Goal: Information Seeking & Learning: Learn about a topic

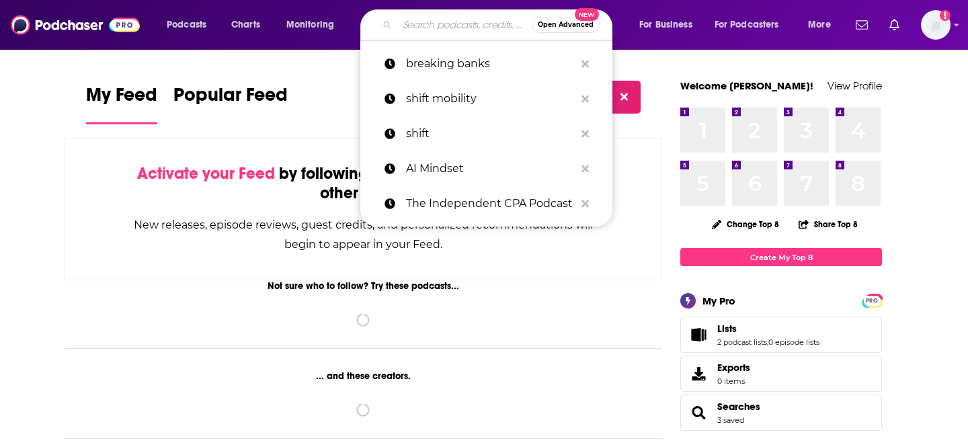
click at [420, 19] on input "Search podcasts, credits, & more..." at bounding box center [464, 25] width 134 height 22
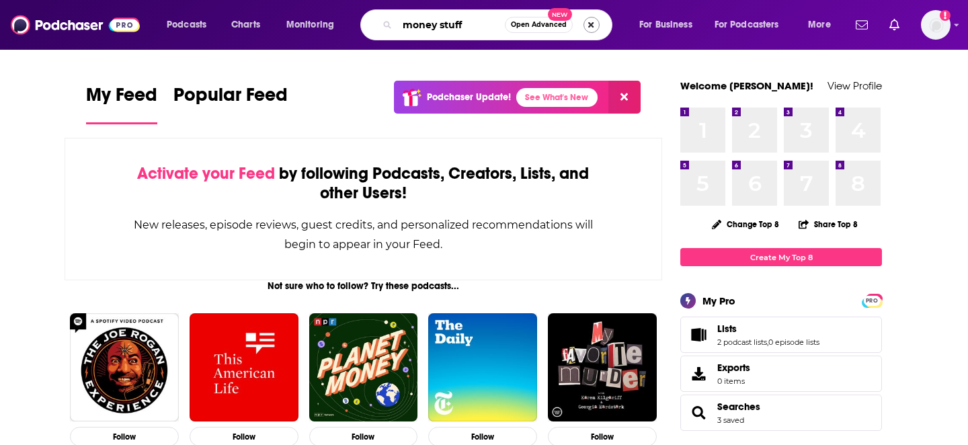
type input "money stuff"
click at [592, 26] on button "Search podcasts, credits, & more..." at bounding box center [592, 25] width 16 height 16
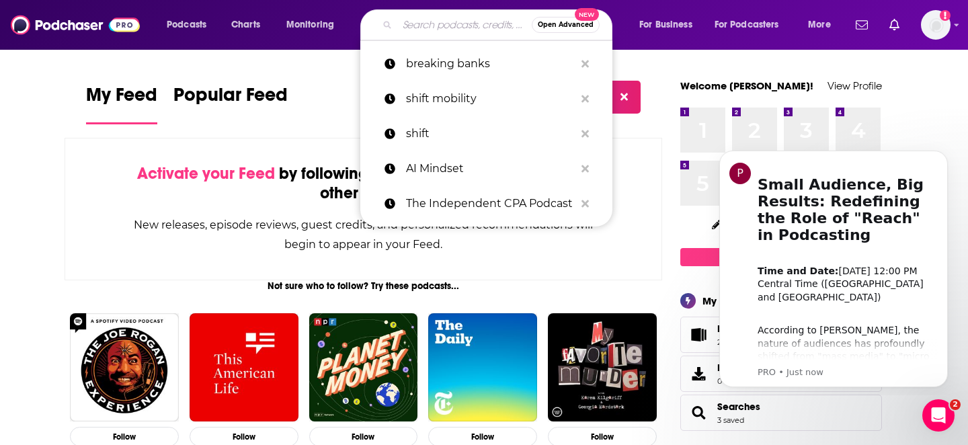
click at [461, 23] on input "Search podcasts, credits, & more..." at bounding box center [464, 25] width 134 height 22
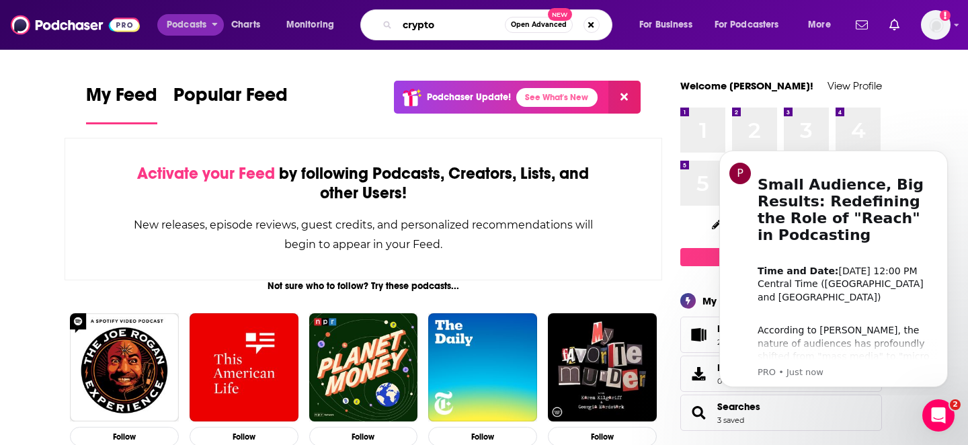
type input "crypto"
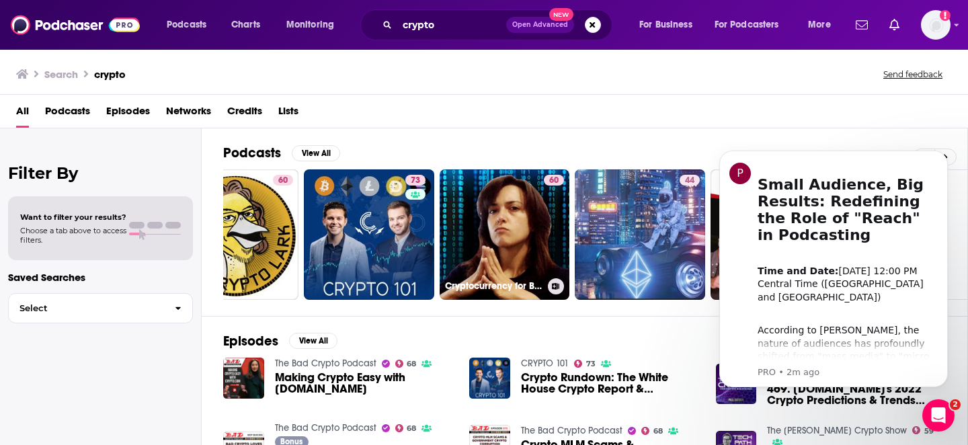
scroll to position [0, 490]
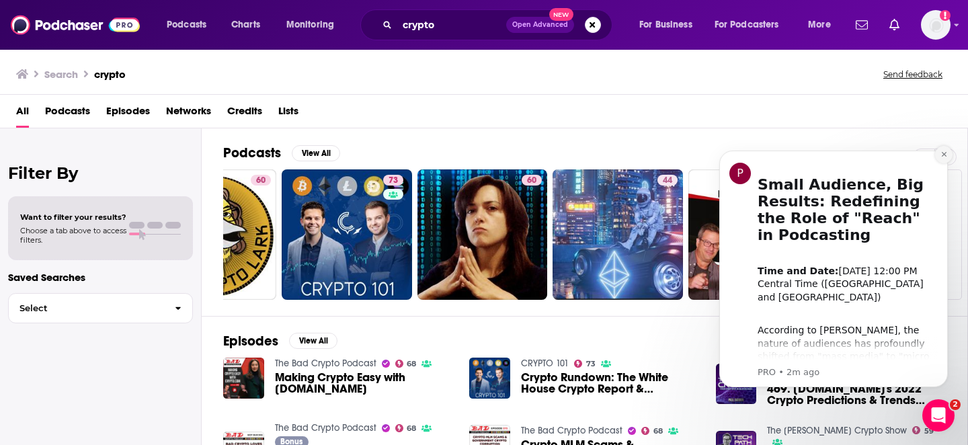
click at [943, 155] on icon "Dismiss notification" at bounding box center [943, 154] width 5 height 5
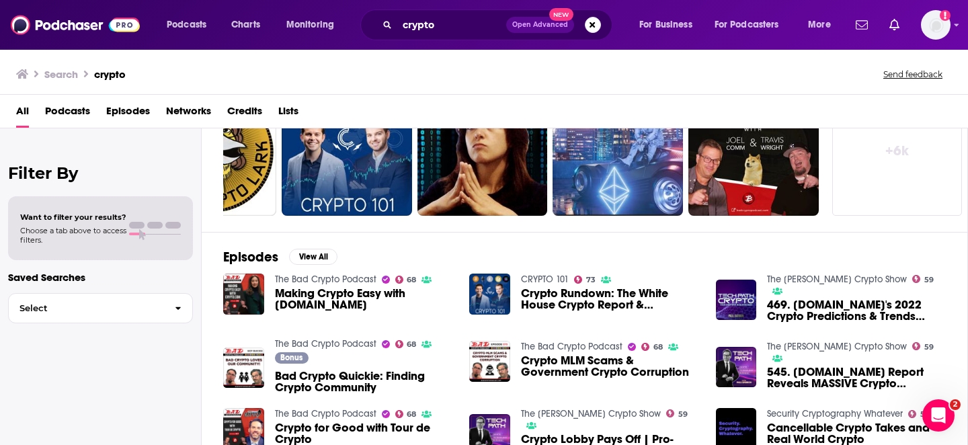
scroll to position [0, 0]
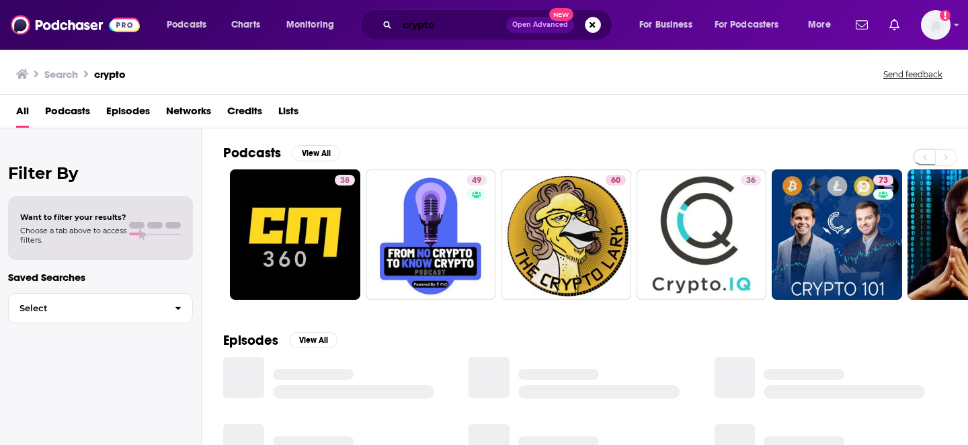
click at [415, 27] on input "crypto" at bounding box center [451, 25] width 109 height 22
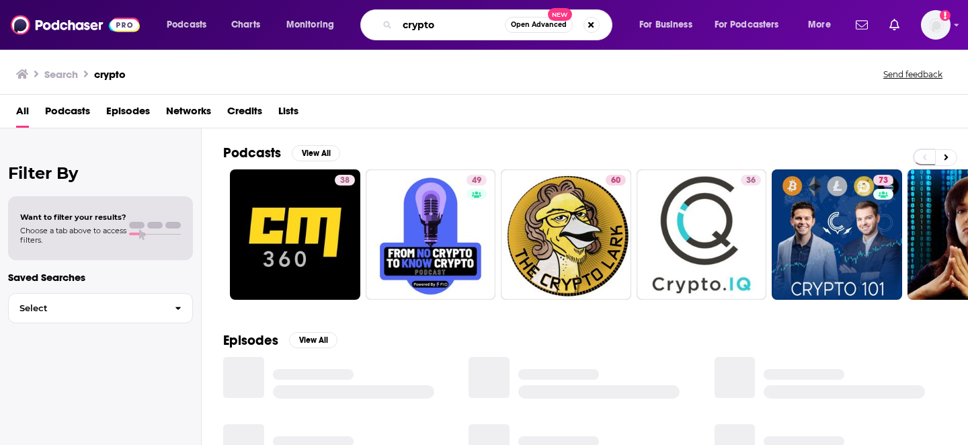
click at [415, 27] on input "crypto" at bounding box center [451, 25] width 108 height 22
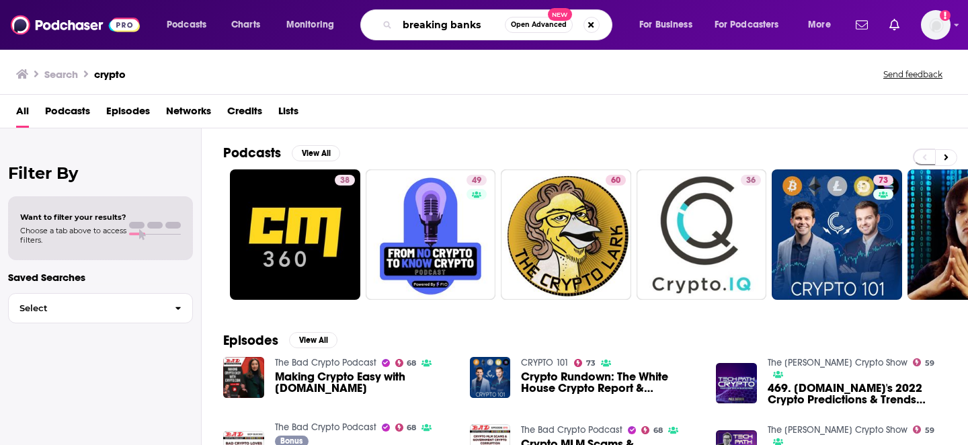
type input "breaking banks"
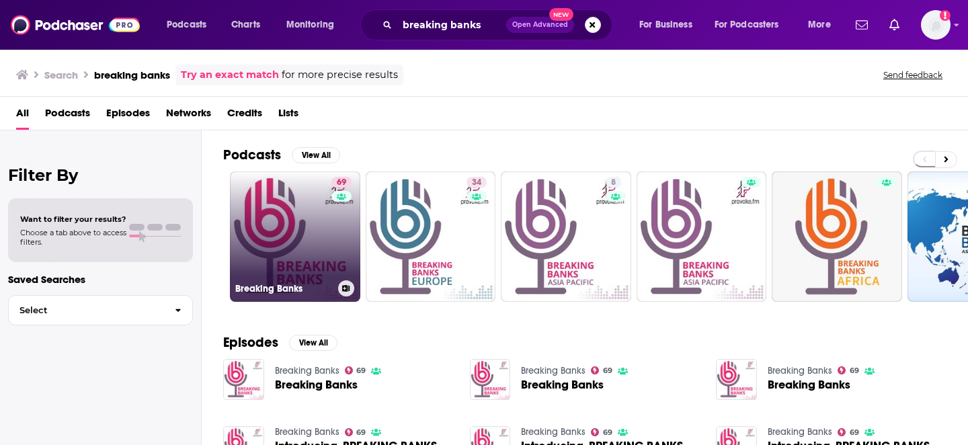
click at [286, 235] on link "69 Breaking Banks" at bounding box center [295, 236] width 130 height 130
